Goal: Find specific fact: Find specific page/section

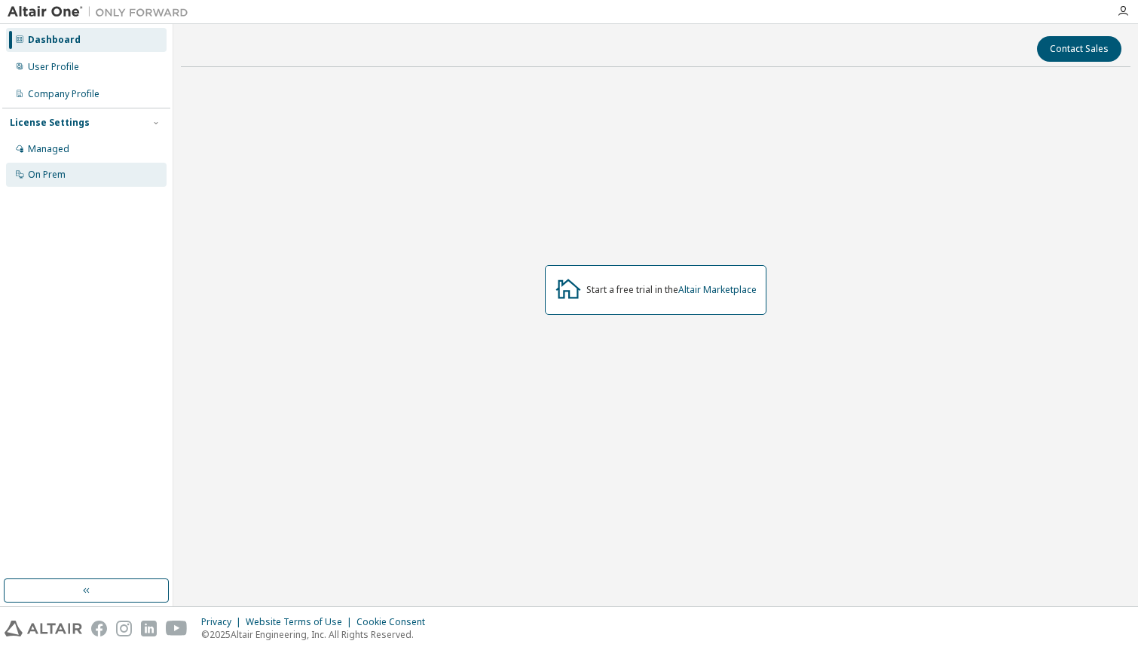
click at [71, 180] on div "On Prem" at bounding box center [86, 175] width 160 height 24
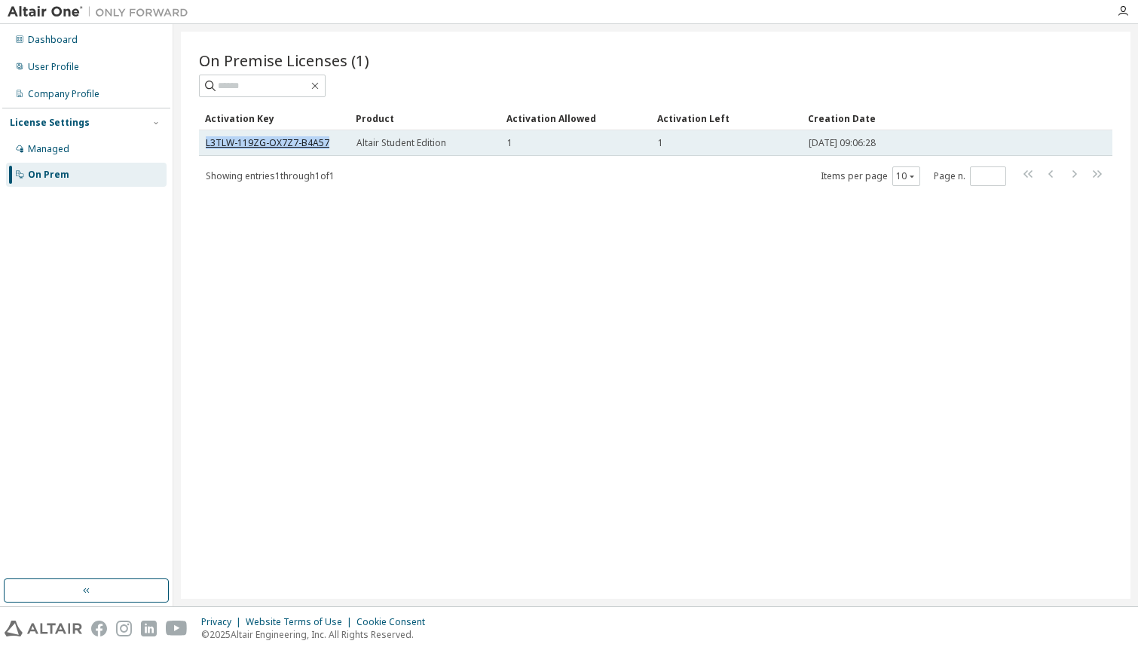
drag, startPoint x: 335, startPoint y: 143, endPoint x: 207, endPoint y: 142, distance: 128.1
click at [206, 142] on div "L3TLW-119ZG-OX7Z7-B4A57" at bounding box center [274, 143] width 137 height 12
copy link "L3TLW-119ZG-OX7Z7-B4A57"
